Goal: Navigation & Orientation: Find specific page/section

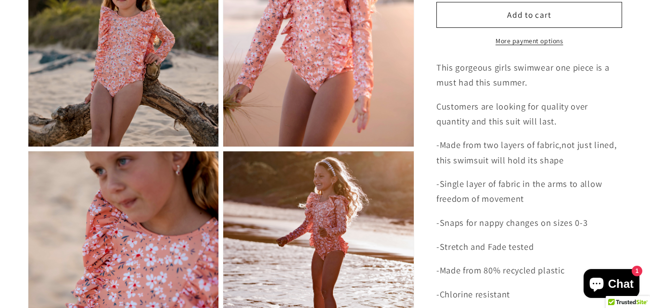
scroll to position [575, 0]
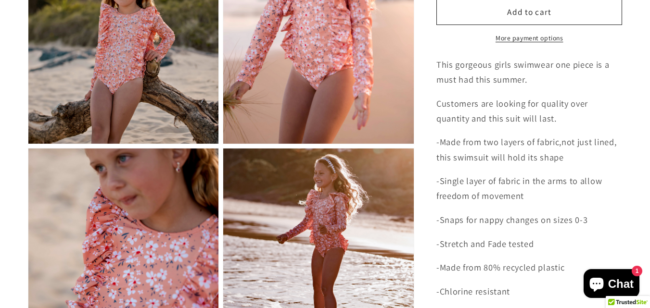
click at [125, 97] on img "Gallery Viewer" at bounding box center [123, 47] width 191 height 191
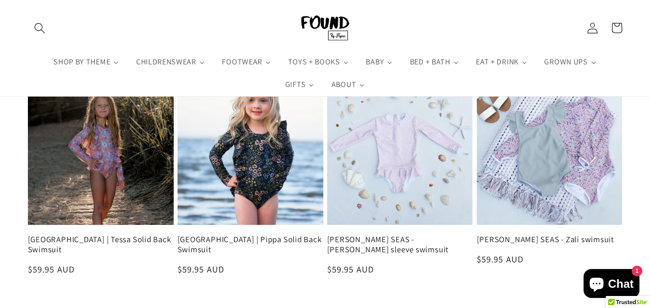
scroll to position [1091, 0]
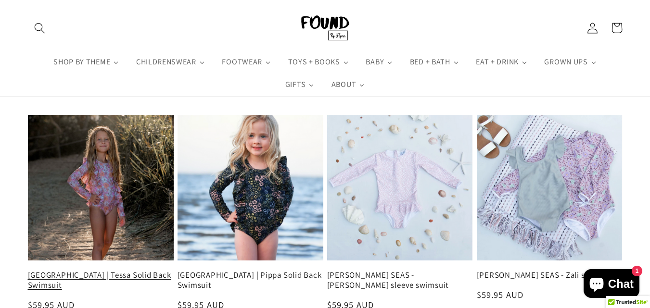
click at [115, 270] on link "[GEOGRAPHIC_DATA] | Tessa Solid Back Swimsuit" at bounding box center [101, 280] width 146 height 21
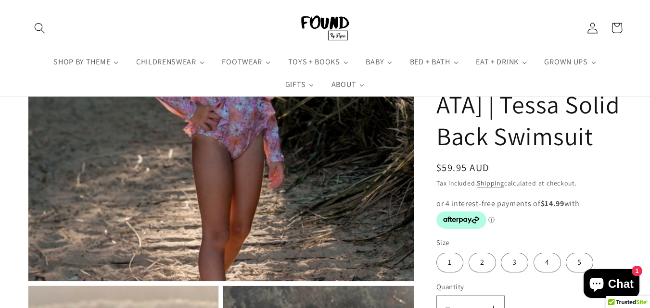
scroll to position [197, 0]
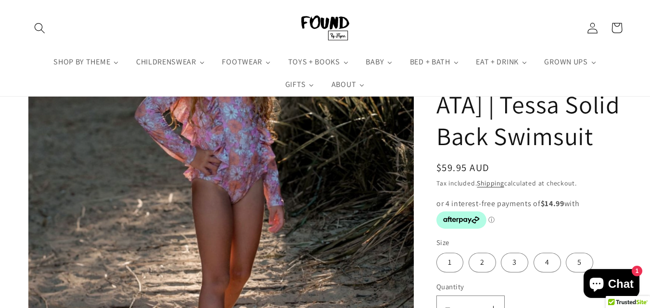
drag, startPoint x: 0, startPoint y: 0, endPoint x: 653, endPoint y: 63, distance: 655.9
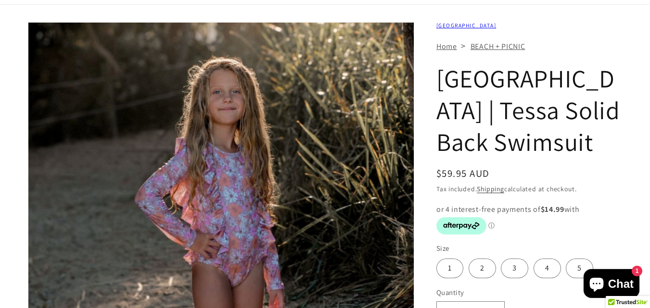
scroll to position [0, 0]
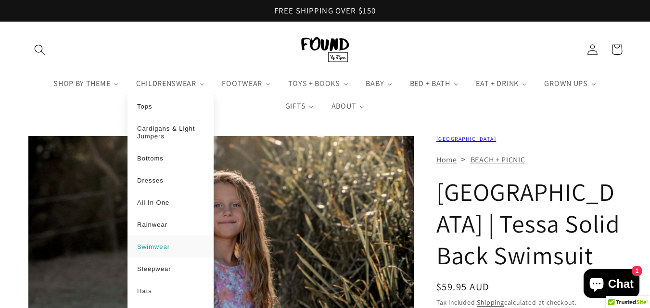
click at [159, 251] on span "Swimwear" at bounding box center [153, 246] width 33 height 7
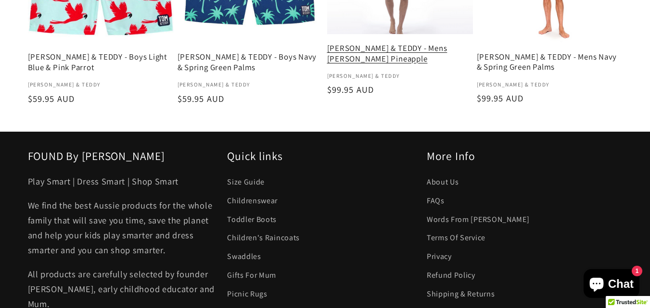
scroll to position [1456, 0]
